Goal: Task Accomplishment & Management: Use online tool/utility

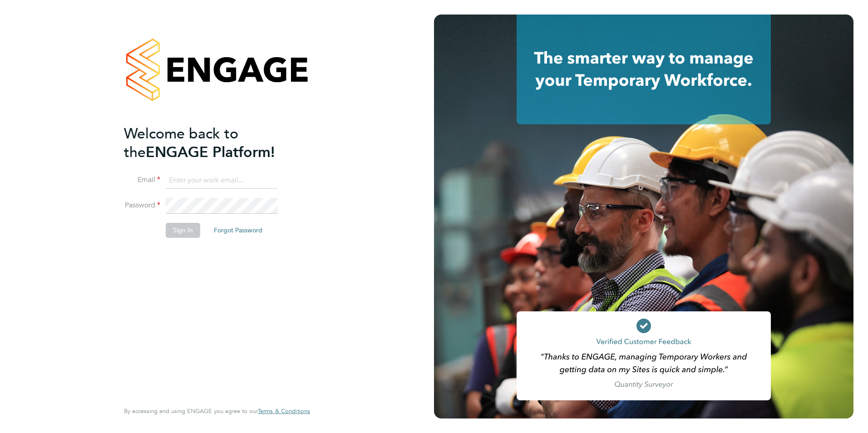
type input "[PERSON_NAME][EMAIL_ADDRESS][PERSON_NAME][DOMAIN_NAME]"
click at [179, 227] on button "Sign In" at bounding box center [183, 230] width 35 height 15
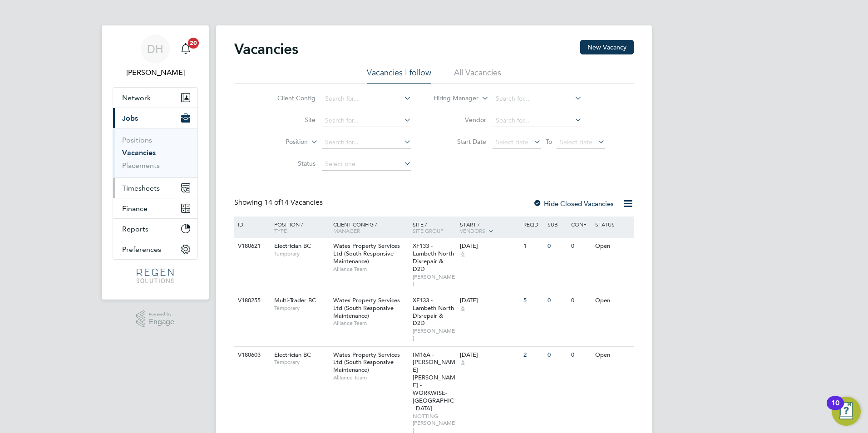
click at [143, 192] on span "Timesheets" at bounding box center [141, 188] width 38 height 9
click at [150, 186] on span "Timesheets" at bounding box center [141, 188] width 38 height 9
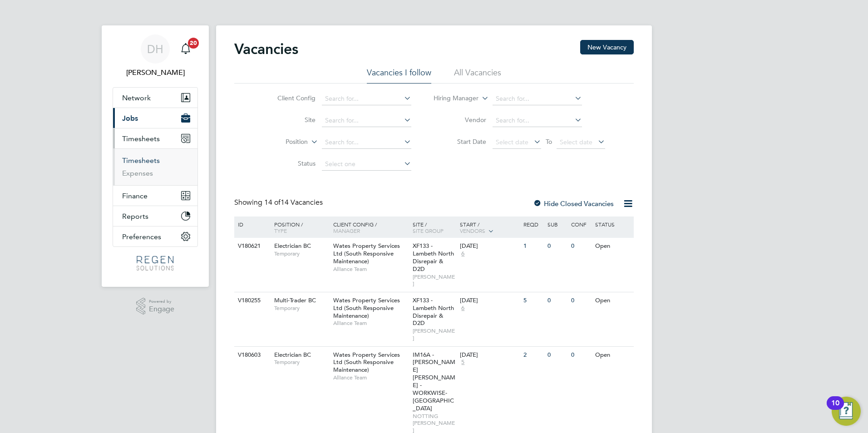
click at [148, 159] on link "Timesheets" at bounding box center [141, 160] width 38 height 9
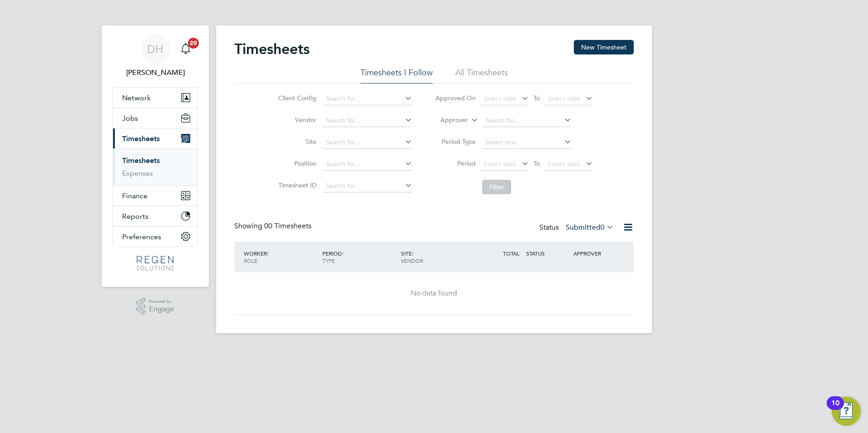
click at [245, 134] on div "Client Config Vendor Site Position Timesheet ID Approved On Select date To Sele…" at bounding box center [434, 141] width 400 height 115
click at [486, 77] on li "All Timesheets" at bounding box center [481, 75] width 53 height 16
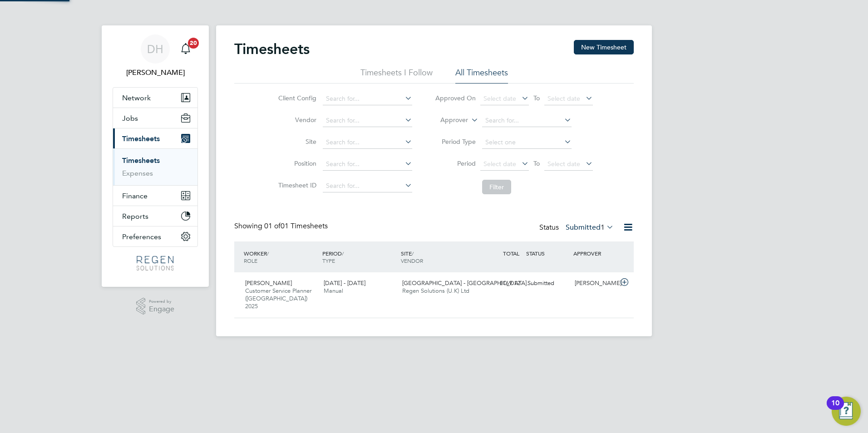
scroll to position [23, 79]
click at [341, 302] on div "Kiyah Sears Customer Service Planner (London) 2025 13 - 19 Sep 2025 13 - 19 Sep…" at bounding box center [434, 294] width 400 height 45
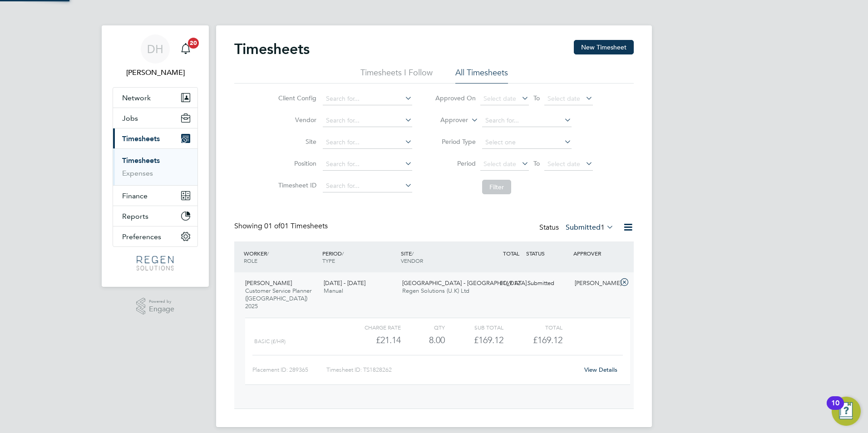
scroll to position [15, 89]
